Goal: Task Accomplishment & Management: Manage account settings

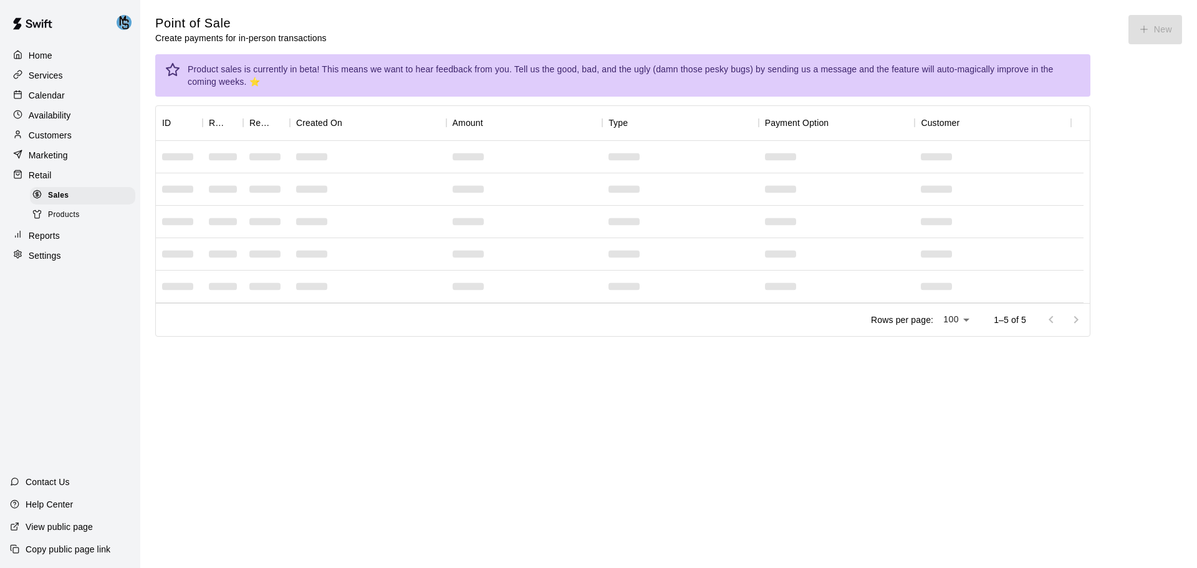
click at [125, 21] on img at bounding box center [124, 22] width 15 height 15
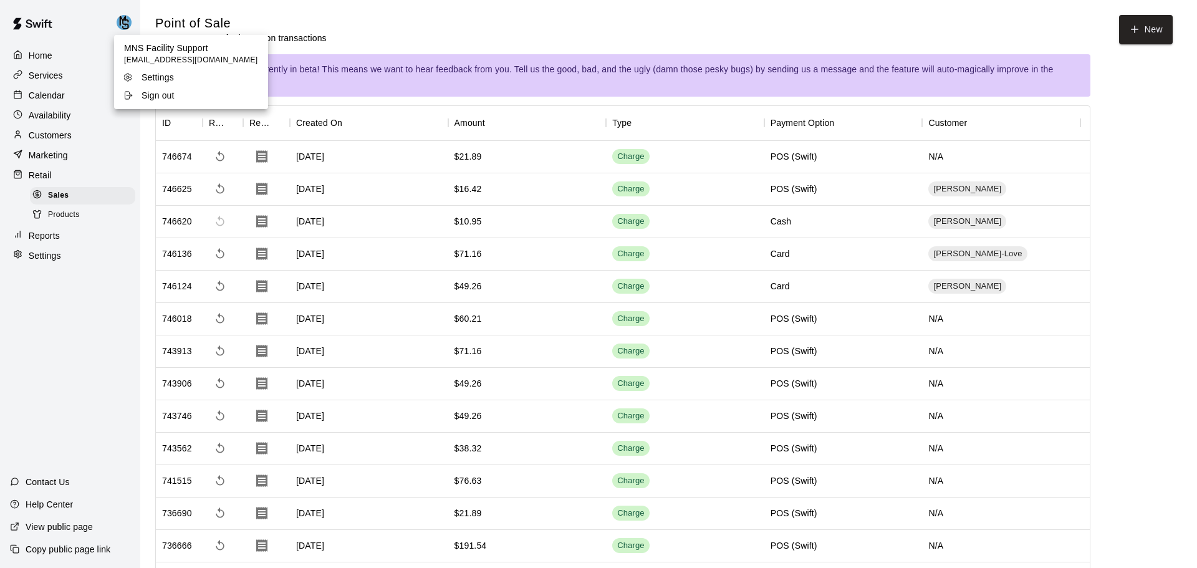
click at [160, 77] on p "Settings" at bounding box center [158, 77] width 32 height 12
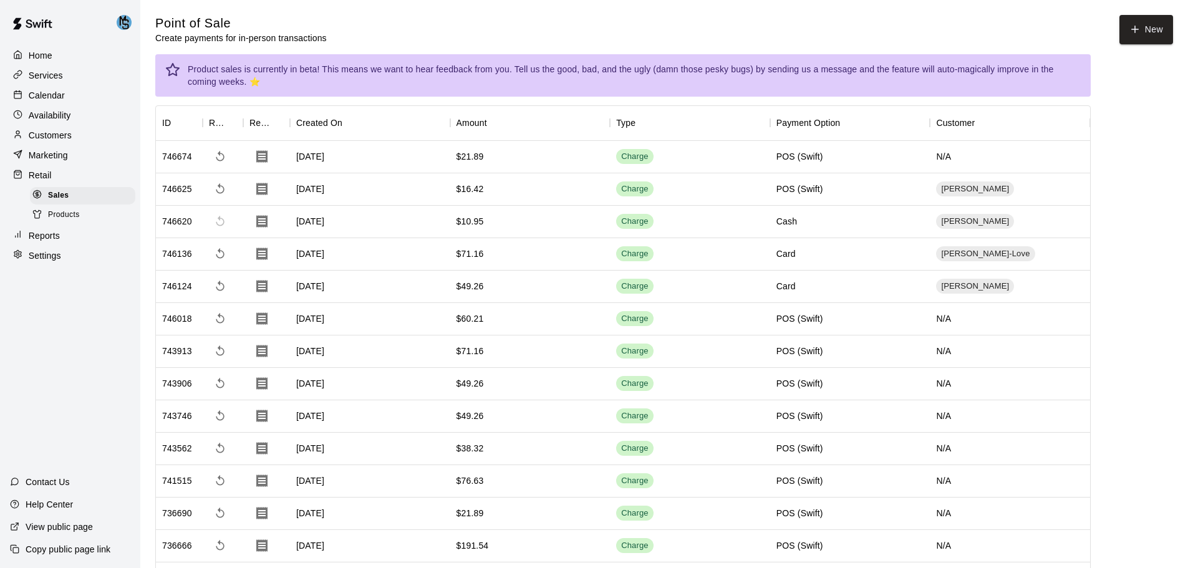
select select "**"
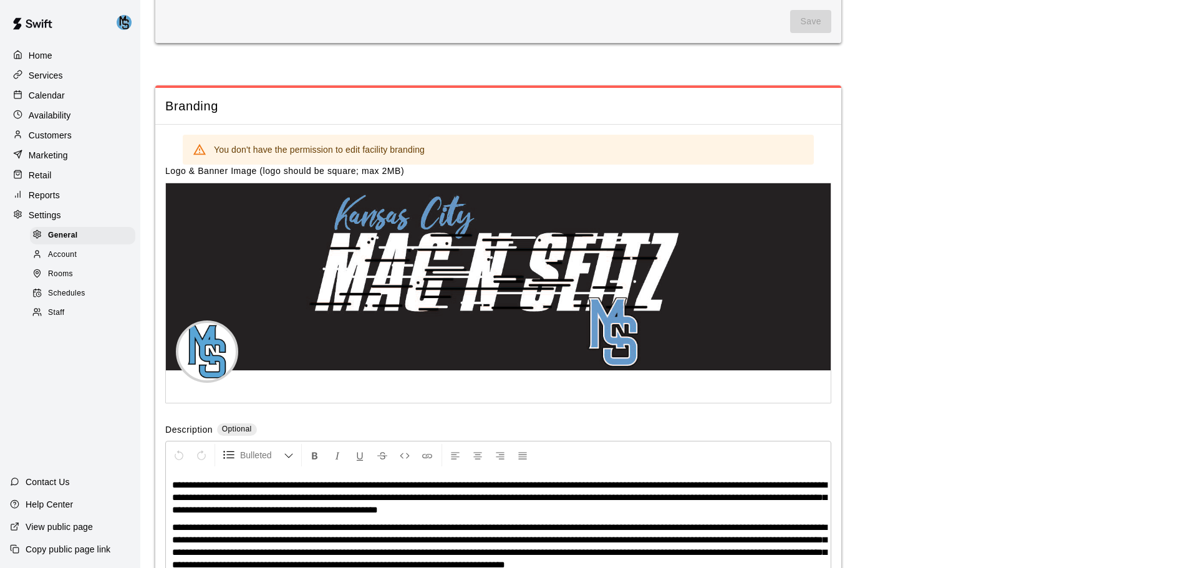
scroll to position [2479, 0]
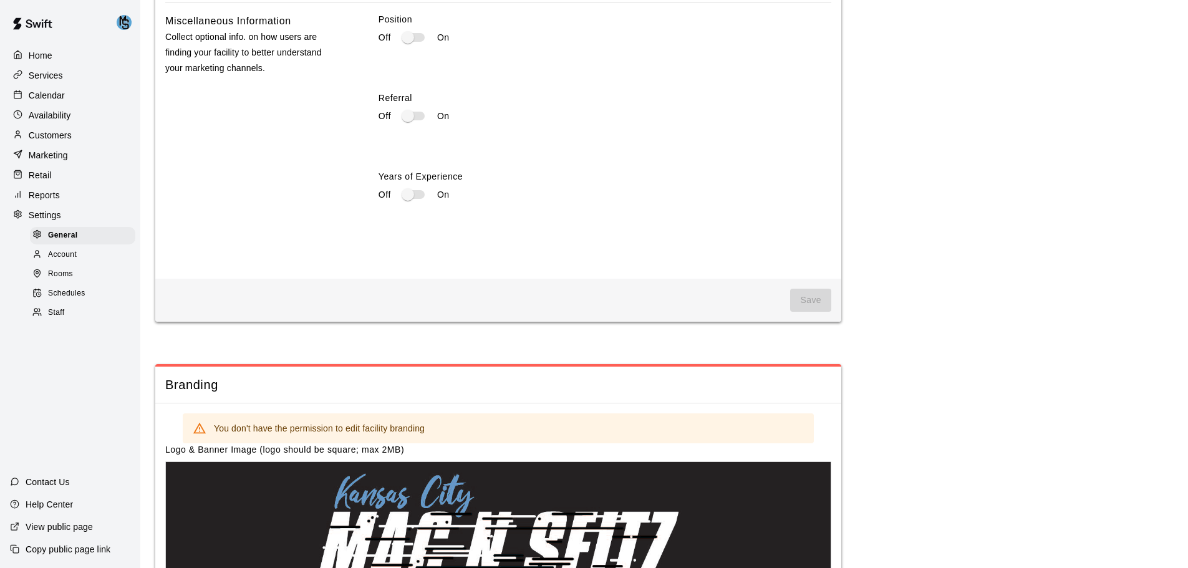
click at [92, 261] on div "Account" at bounding box center [82, 254] width 105 height 17
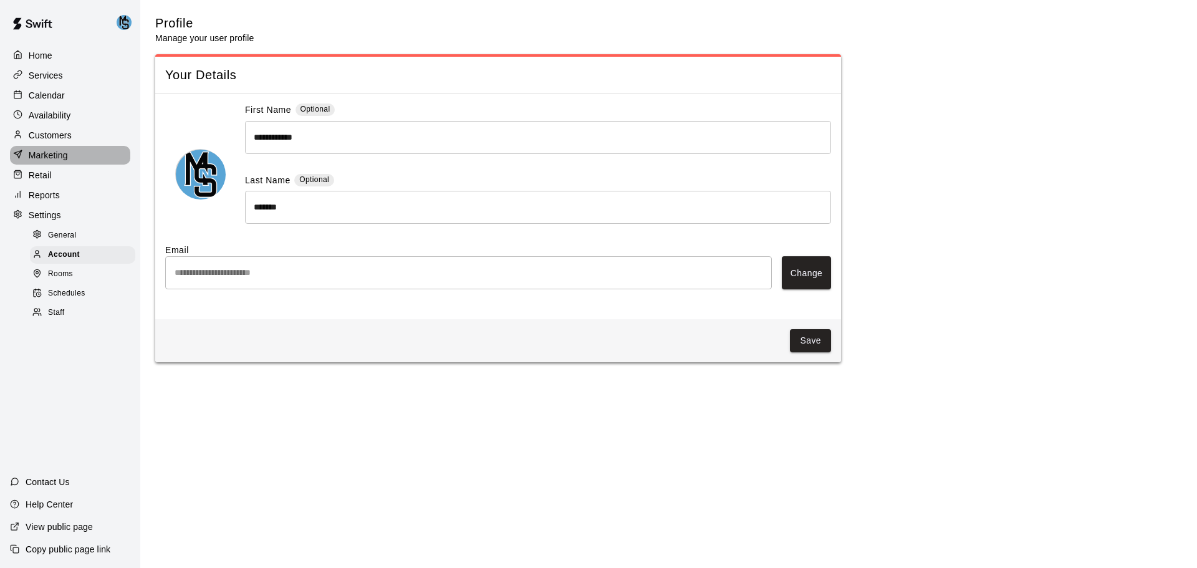
click at [95, 161] on div "Marketing" at bounding box center [70, 155] width 120 height 19
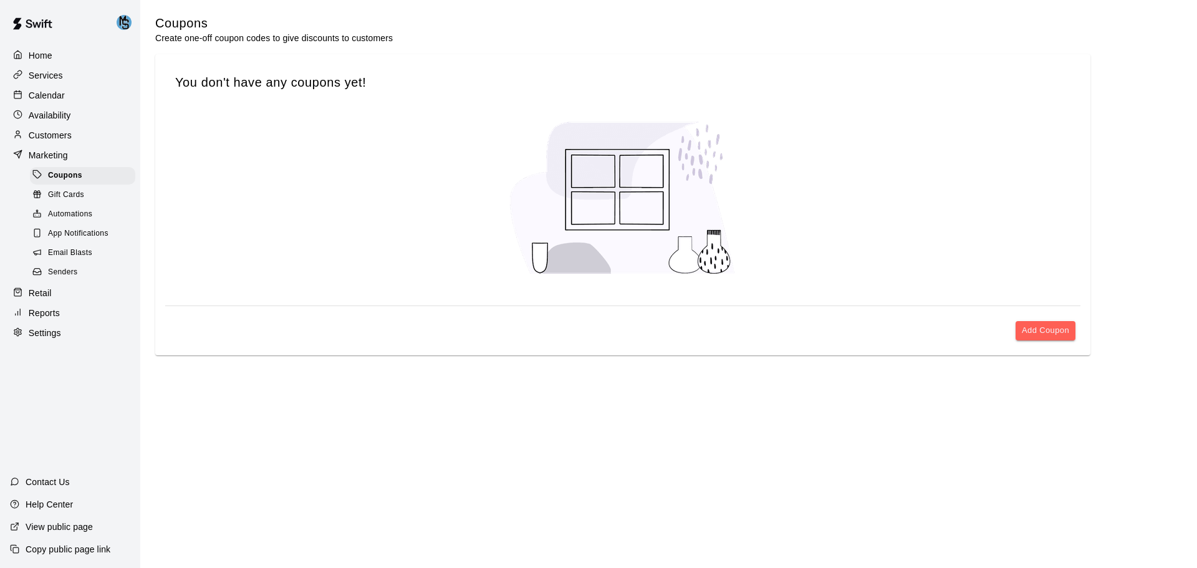
click at [91, 162] on div "Marketing" at bounding box center [70, 155] width 120 height 19
click at [94, 295] on div "Retail" at bounding box center [70, 293] width 120 height 19
click at [79, 302] on div "Home Services Calendar Availability Customers Marketing Coupons Gift Cards Auto…" at bounding box center [70, 284] width 140 height 568
click at [74, 295] on div "Home Services Calendar Availability Customers Marketing Coupons Gift Cards Auto…" at bounding box center [70, 284] width 140 height 568
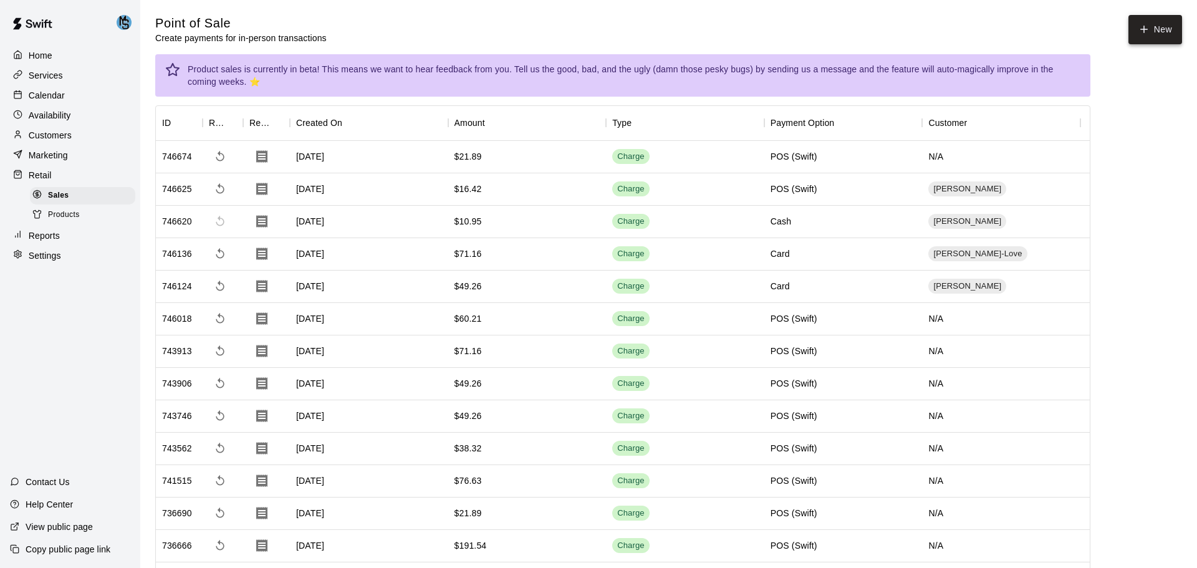
click at [1152, 38] on button "New" at bounding box center [1155, 29] width 54 height 29
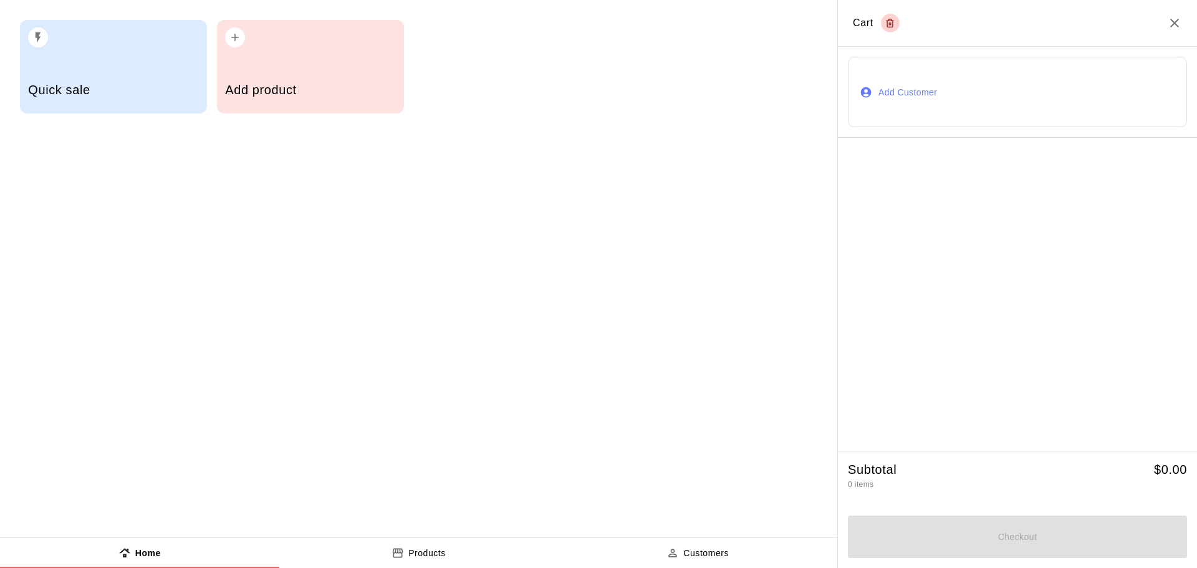
click at [358, 76] on div "Add product" at bounding box center [310, 91] width 170 height 44
